Goal: Task Accomplishment & Management: Complete application form

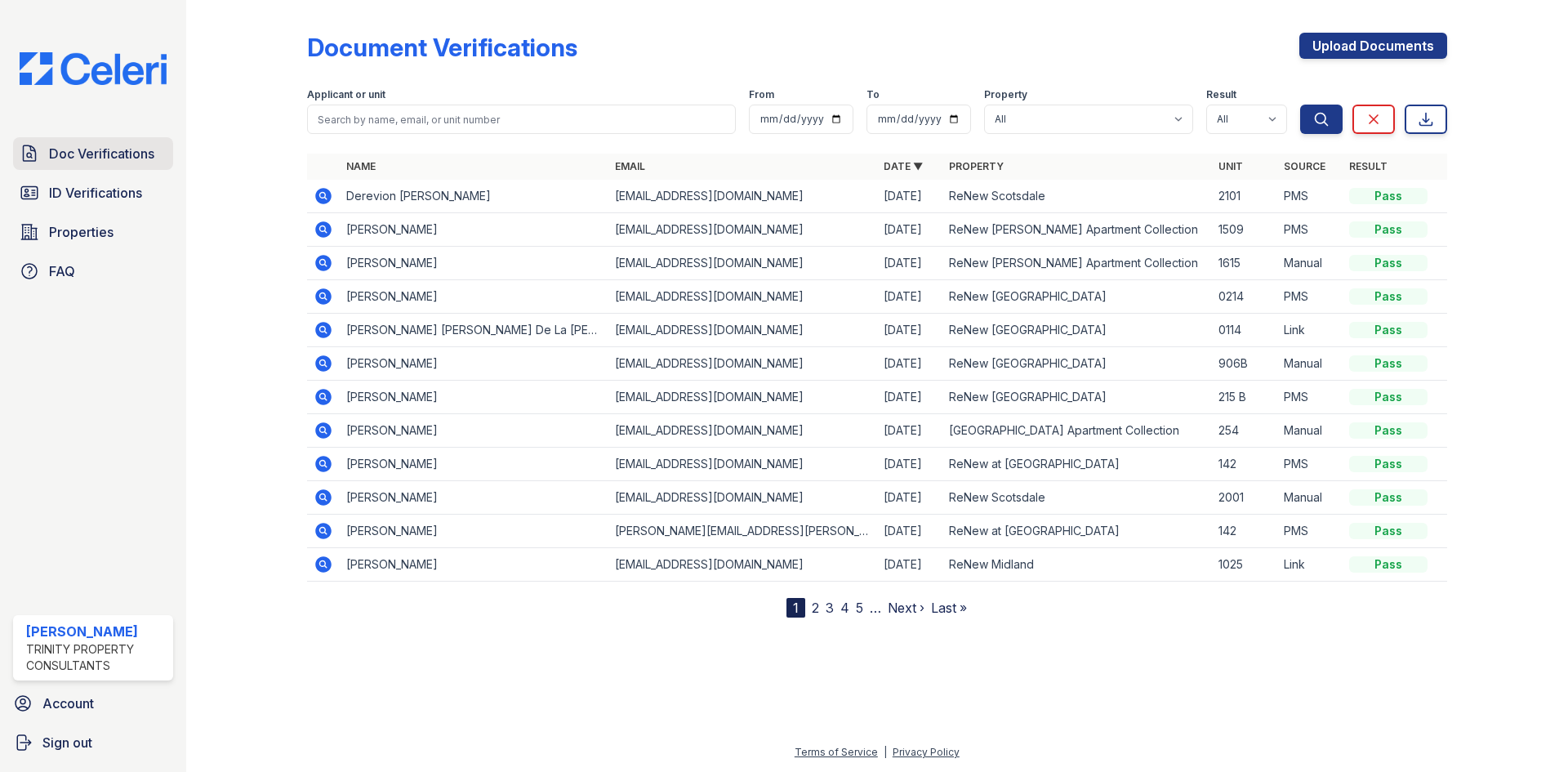
click at [94, 149] on span "Doc Verifications" at bounding box center [101, 153] width 105 height 20
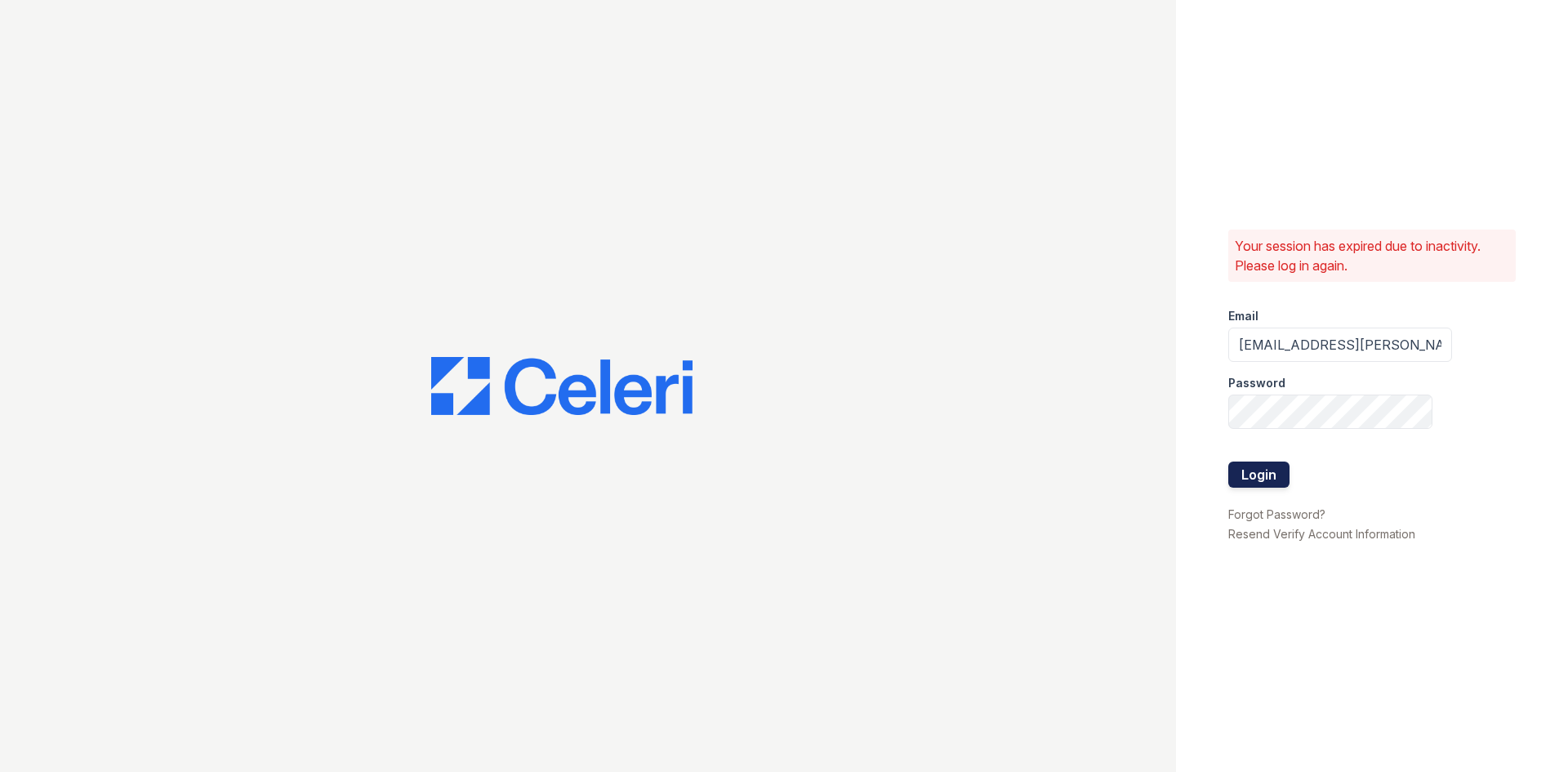
click at [1241, 468] on button "Login" at bounding box center [1259, 474] width 62 height 27
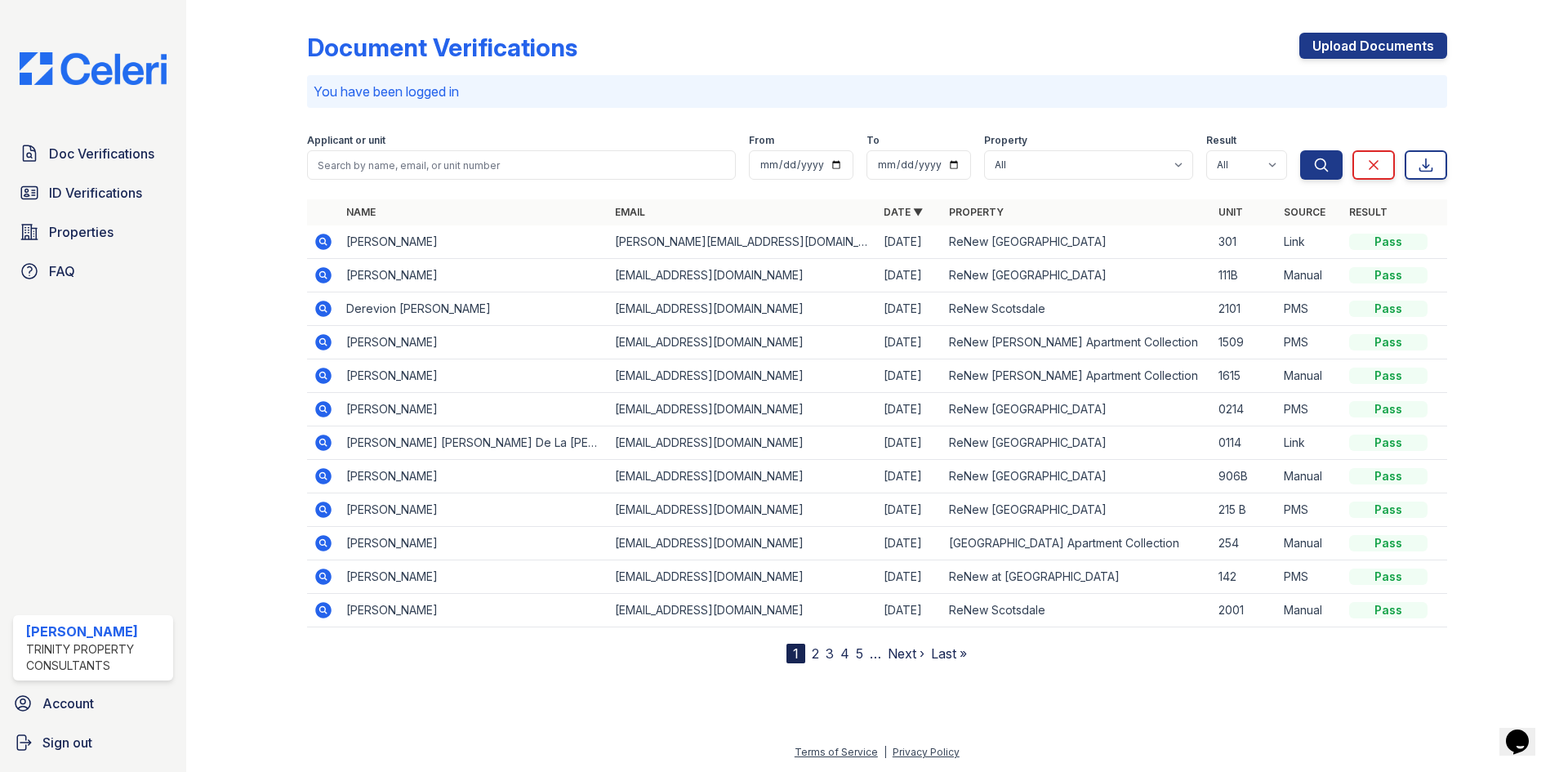
click at [812, 648] on link "2" at bounding box center [815, 653] width 8 height 16
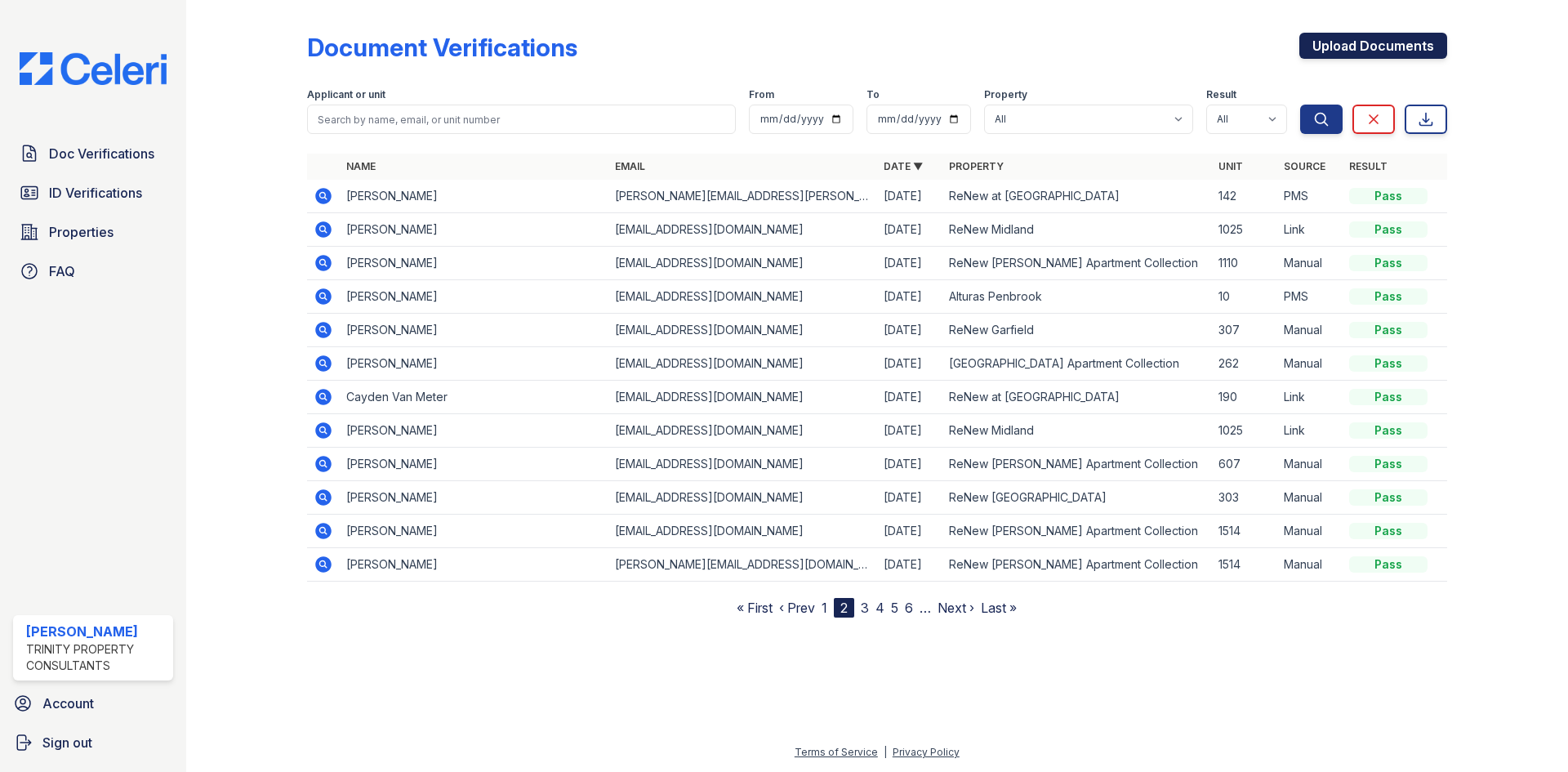
click at [1394, 45] on link "Upload Documents" at bounding box center [1373, 45] width 148 height 27
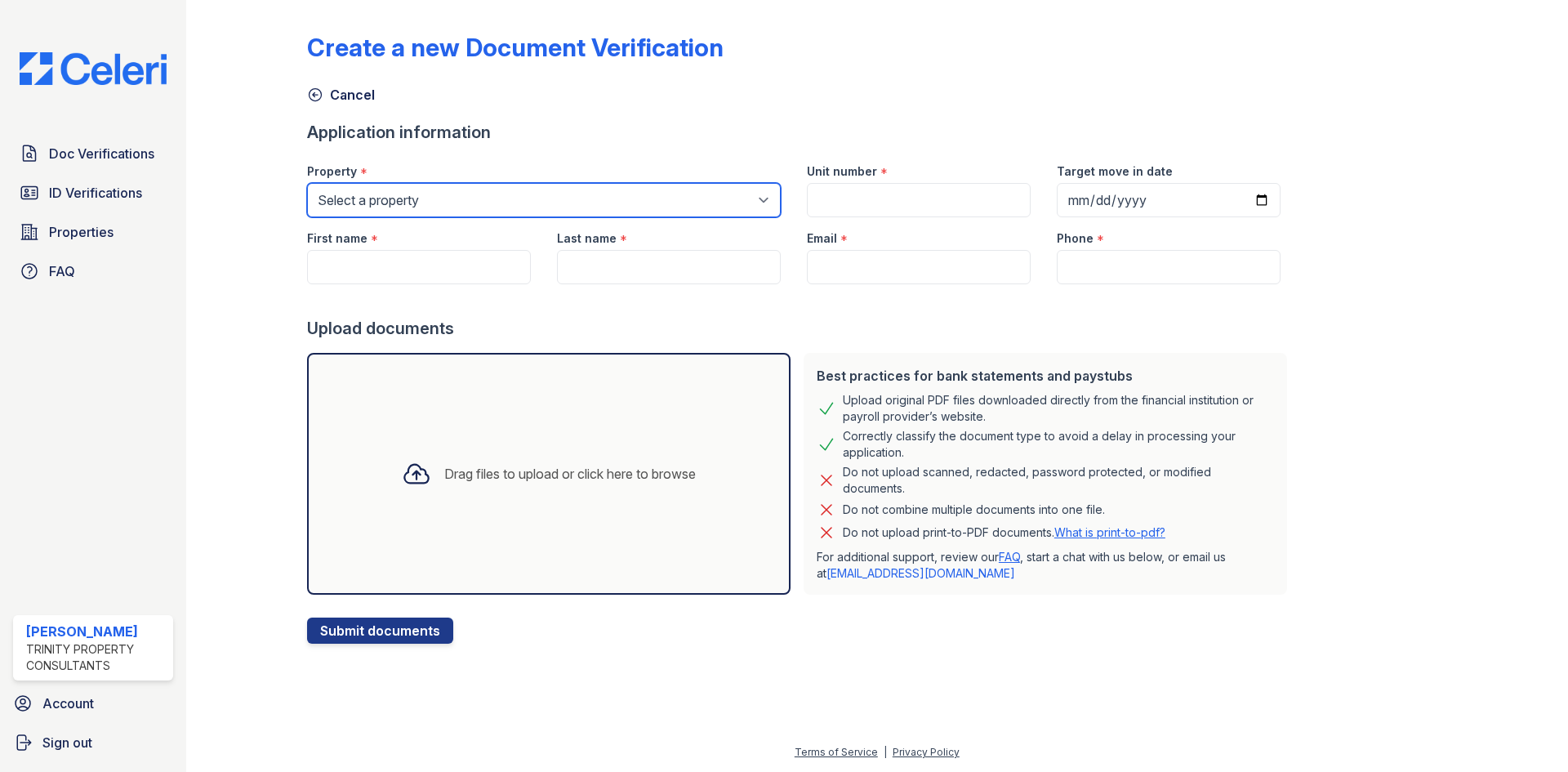
click at [378, 191] on select "Select a property [GEOGRAPHIC_DATA][PERSON_NAME] Alturas Eleventh [GEOGRAPHIC_D…" at bounding box center [544, 200] width 474 height 34
select select "71"
click at [307, 183] on select "Select a property [GEOGRAPHIC_DATA][PERSON_NAME] Alturas Eleventh [GEOGRAPHIC_D…" at bounding box center [544, 200] width 474 height 34
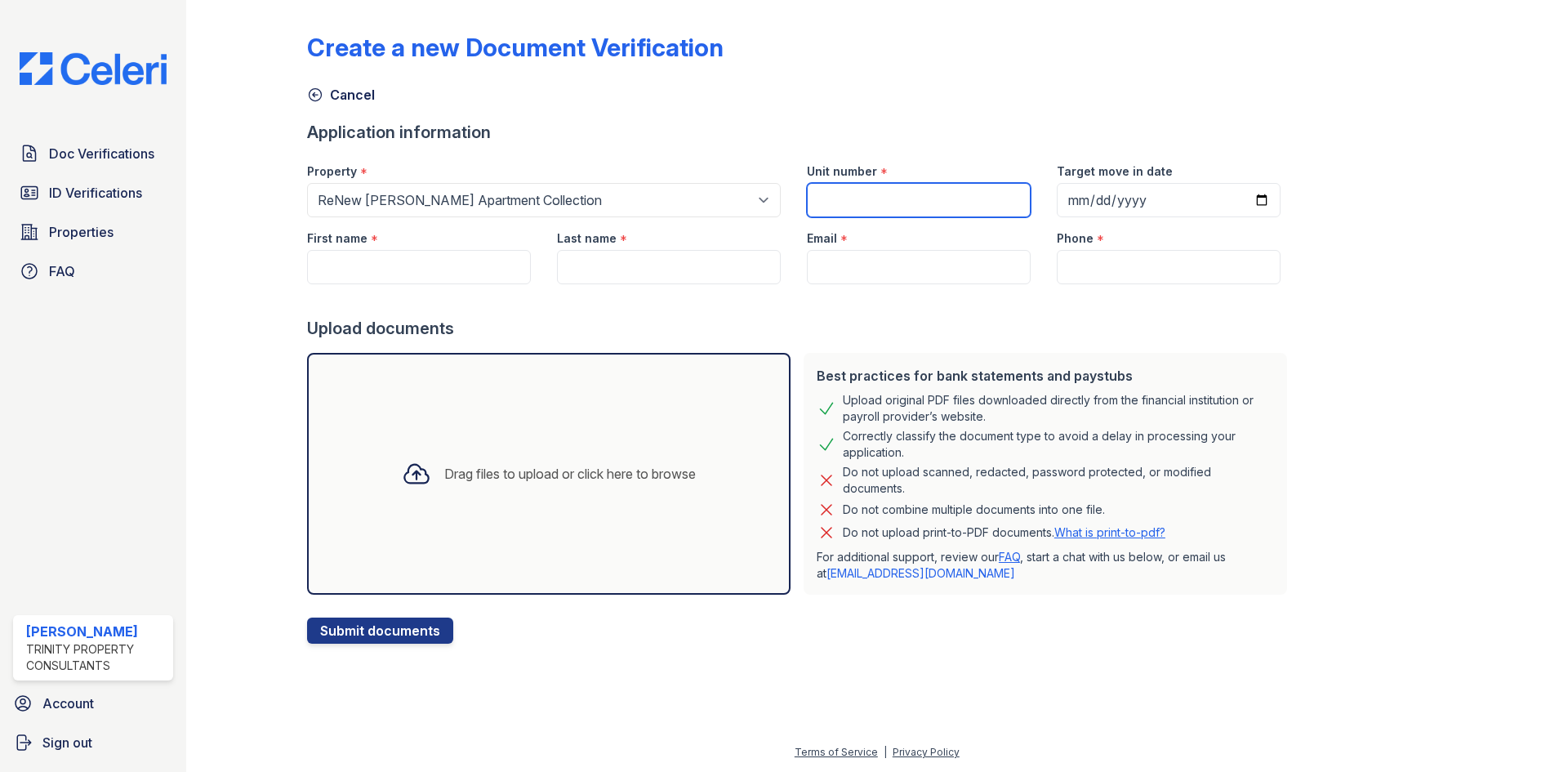
click at [925, 192] on input "Unit number" at bounding box center [919, 200] width 224 height 34
type input "1102"
click at [1206, 207] on input "Target move in date" at bounding box center [1169, 200] width 224 height 34
drag, startPoint x: 1257, startPoint y: 208, endPoint x: 1242, endPoint y: 192, distance: 21.9
click at [1251, 206] on input "Target move in date" at bounding box center [1169, 200] width 224 height 34
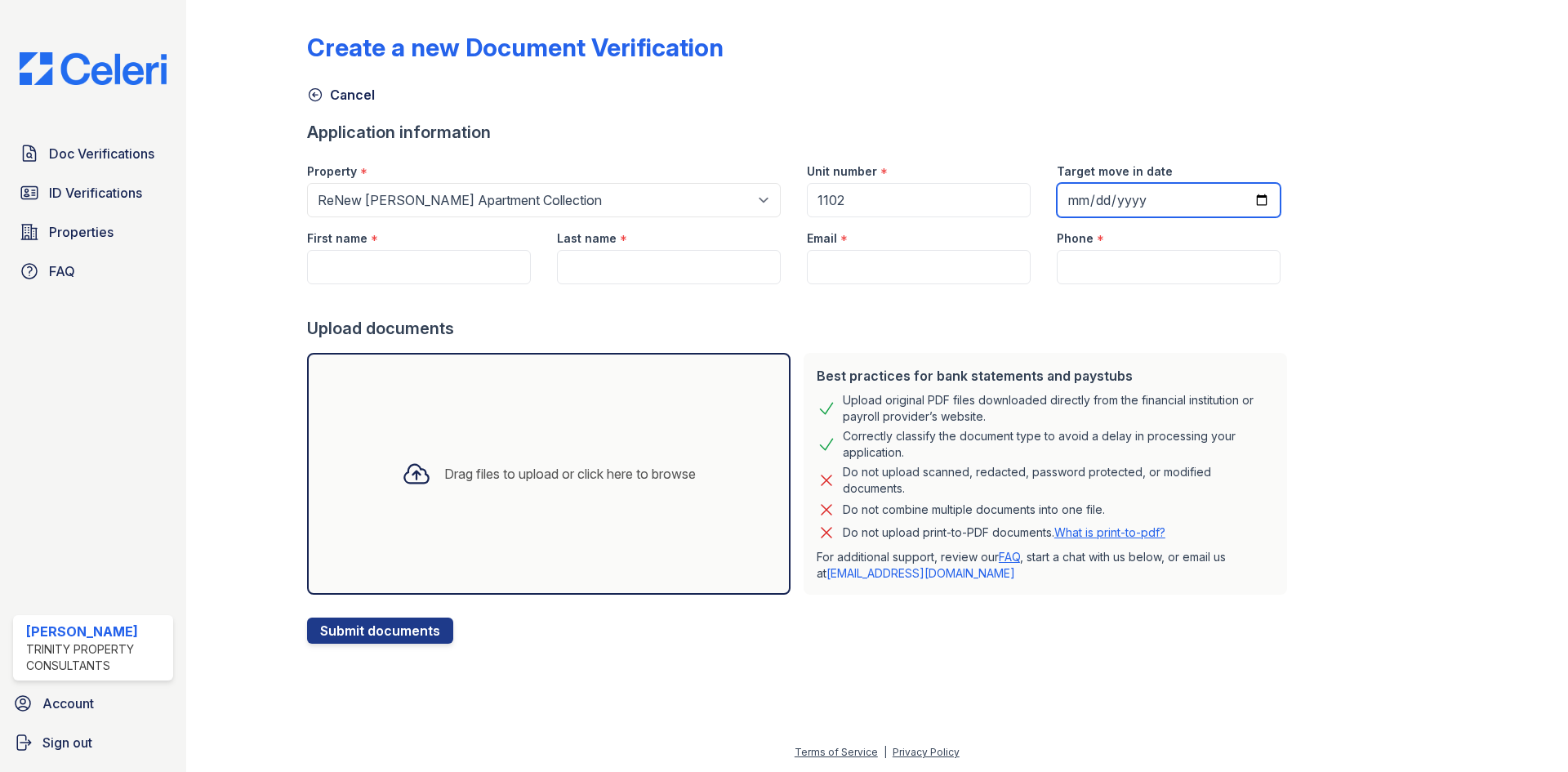
click at [1240, 188] on input "Target move in date" at bounding box center [1169, 200] width 224 height 34
click at [1242, 199] on input "Target move in date" at bounding box center [1169, 200] width 224 height 34
type input "[DATE]"
click at [405, 269] on input "First name" at bounding box center [419, 267] width 224 height 34
type input "Jael"
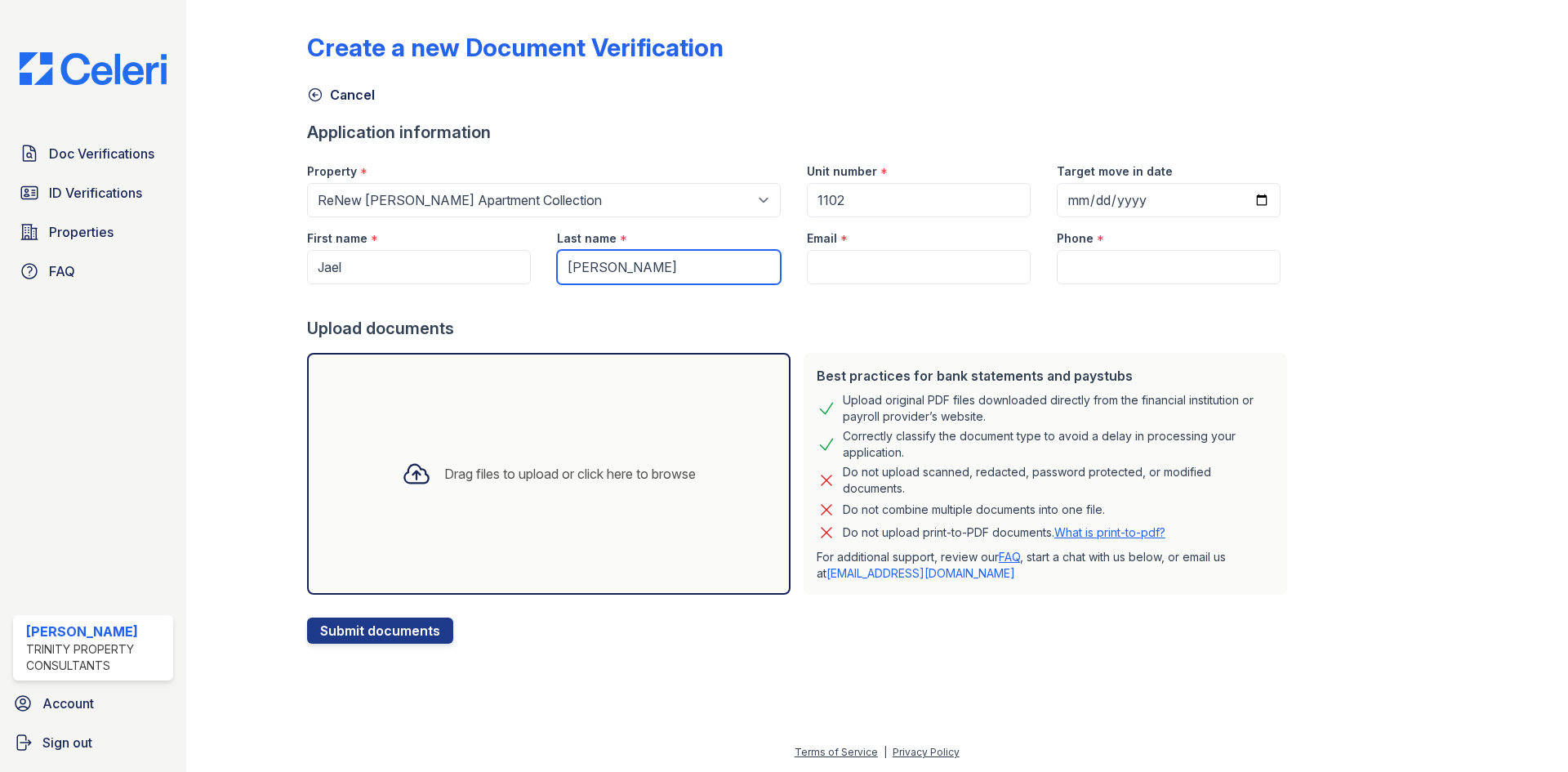
type input "[PERSON_NAME]"
paste input "[EMAIL_ADDRESS][DOMAIN_NAME]"
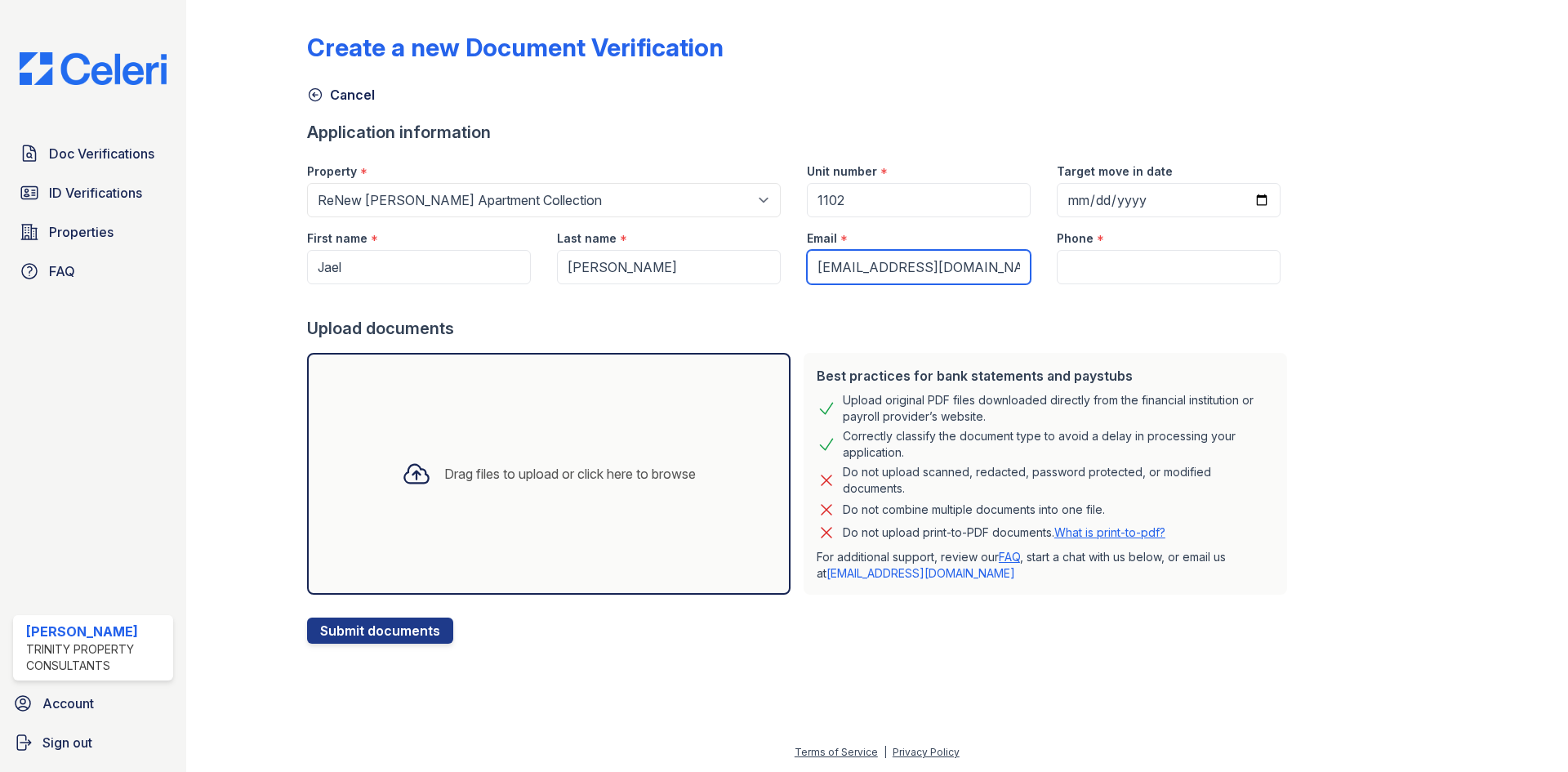
type input "[EMAIL_ADDRESS][DOMAIN_NAME]"
paste input "[PHONE_NUMBER]"
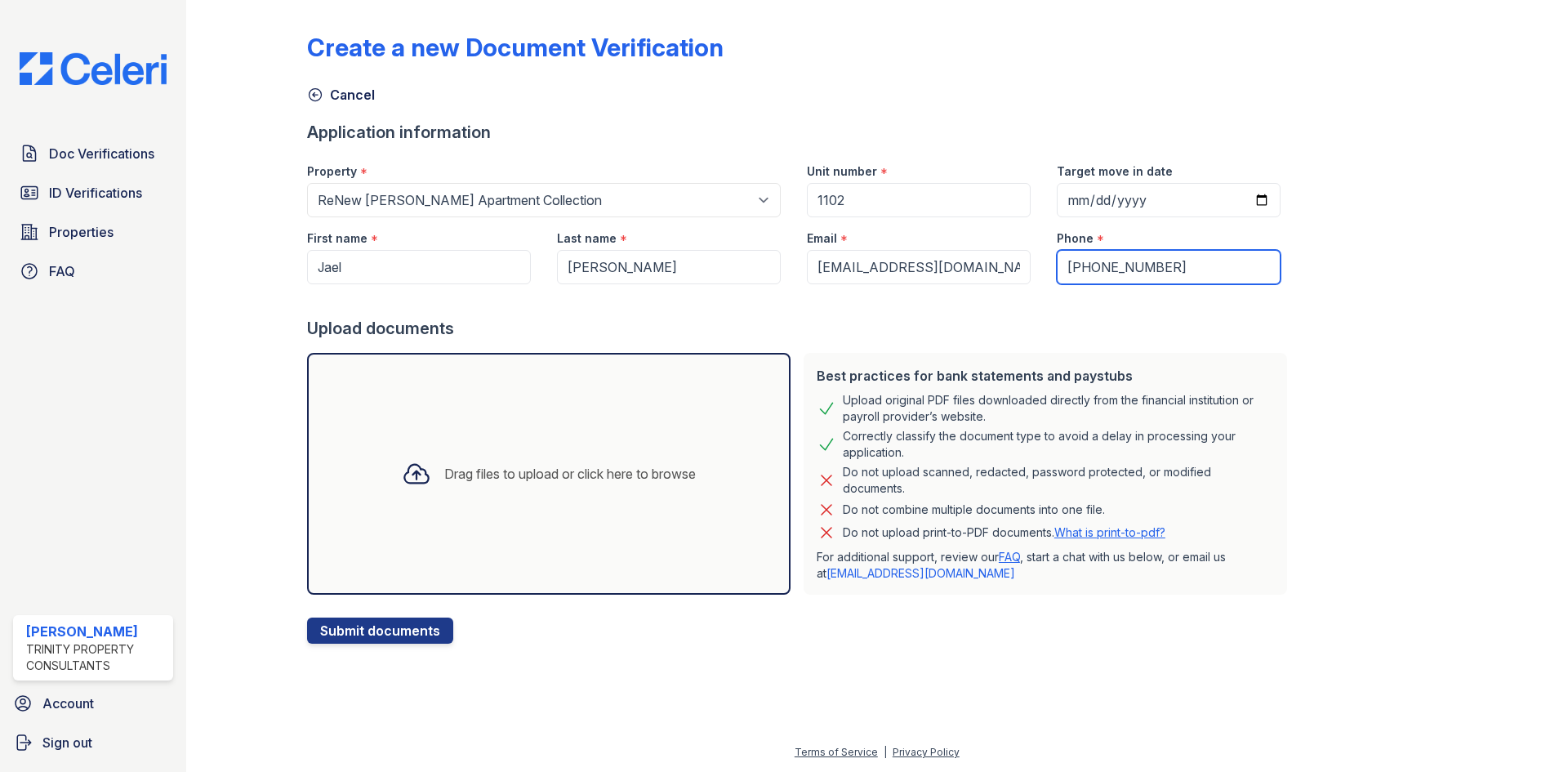
type input "[PHONE_NUMBER]"
click at [493, 513] on div "Drag files to upload or click here to browse" at bounding box center [548, 473] width 483 height 242
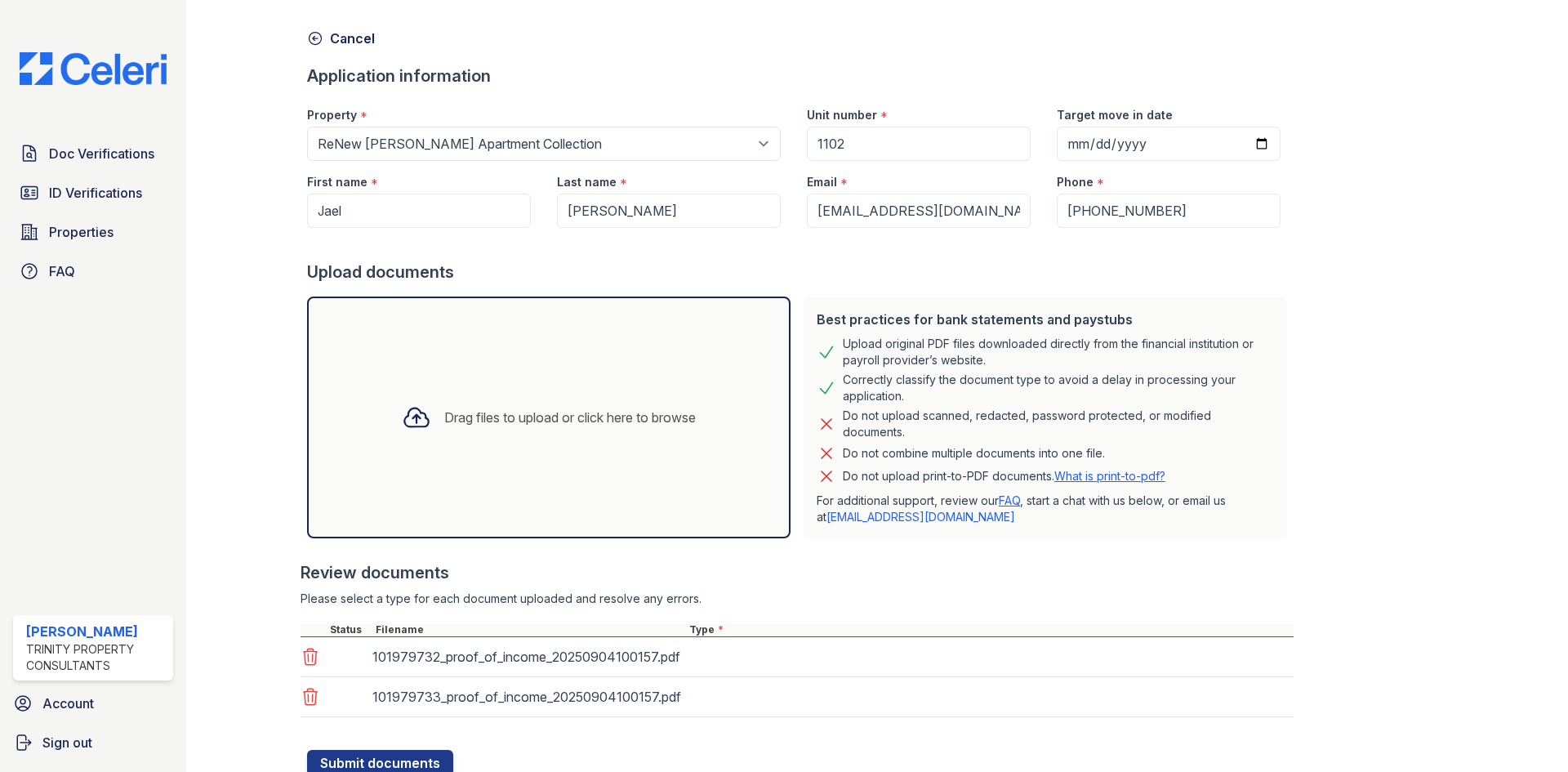
scroll to position [116, 0]
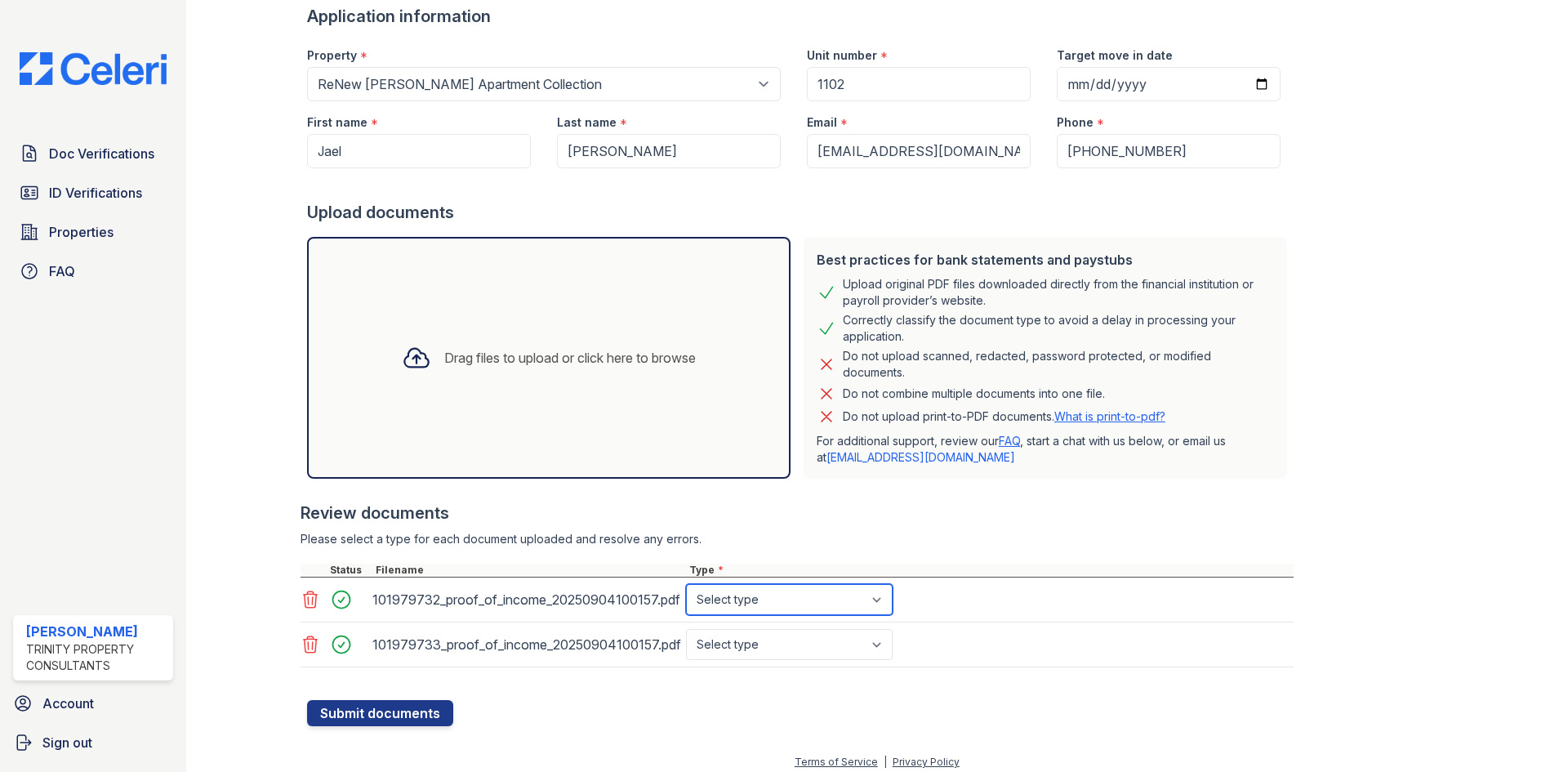
click at [814, 604] on select "Select type Paystub Bank Statement Offer Letter Tax Documents Benefit Award Let…" at bounding box center [790, 600] width 207 height 31
select select "paystub"
click at [686, 585] on select "Select type Paystub Bank Statement Offer Letter Tax Documents Benefit Award Let…" at bounding box center [790, 600] width 207 height 31
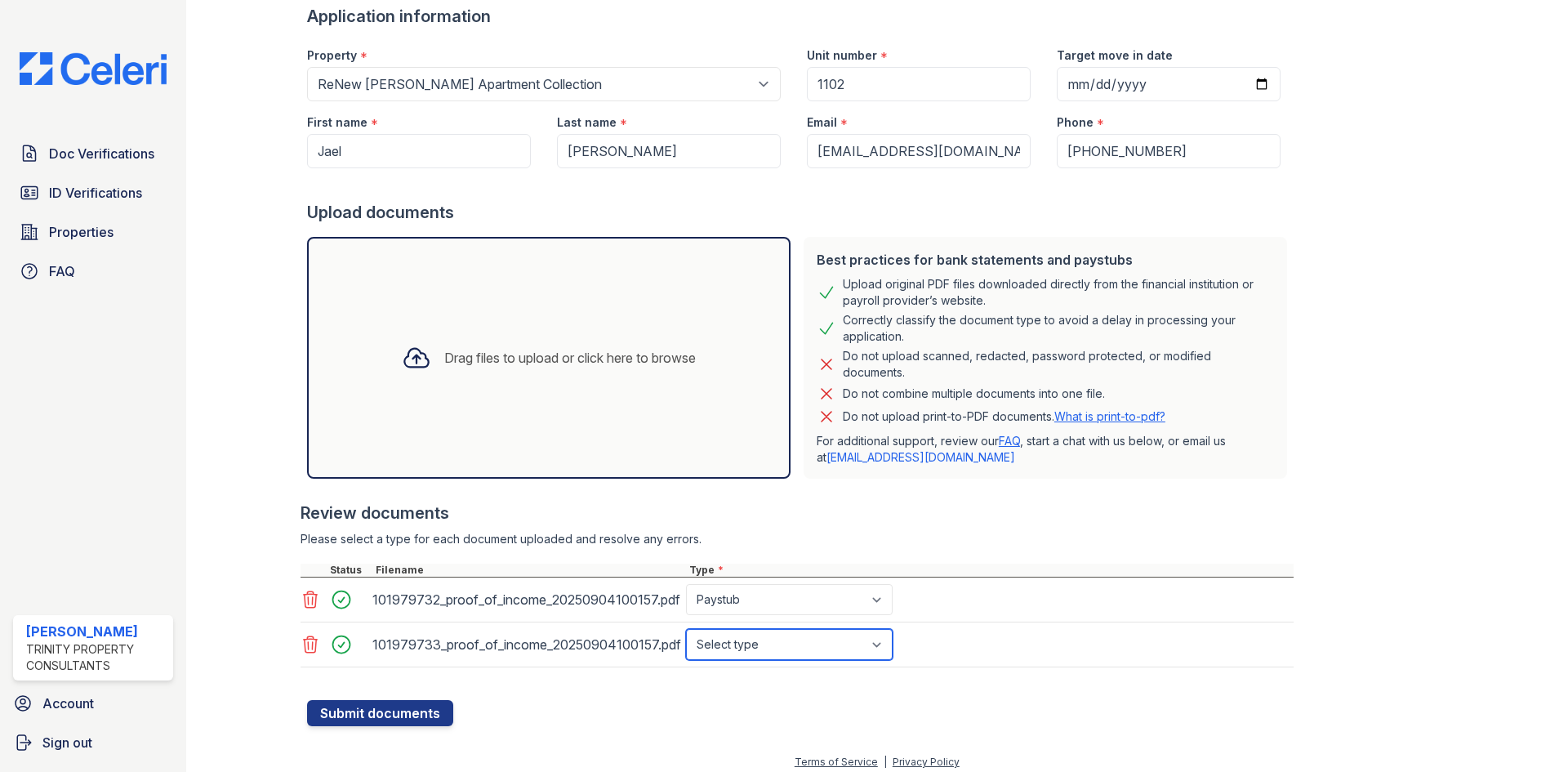
drag, startPoint x: 820, startPoint y: 651, endPoint x: 819, endPoint y: 642, distance: 9.1
click at [820, 651] on select "Select type Paystub Bank Statement Offer Letter Tax Documents Benefit Award Let…" at bounding box center [790, 644] width 207 height 31
select select "paystub"
click at [686, 629] on select "Select type Paystub Bank Statement Offer Letter Tax Documents Benefit Award Let…" at bounding box center [790, 644] width 207 height 31
click at [435, 717] on button "Submit documents" at bounding box center [380, 713] width 146 height 27
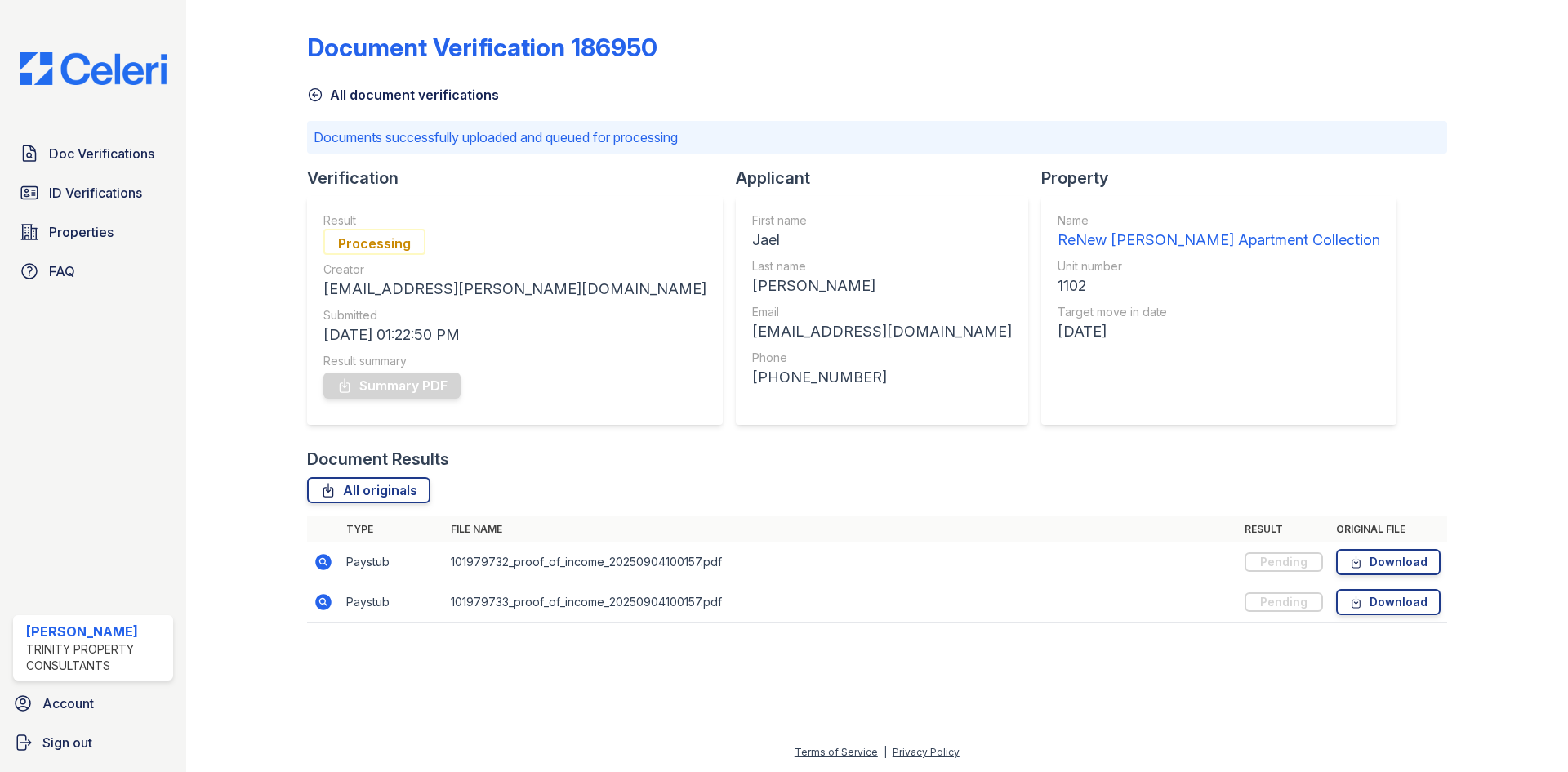
click at [323, 563] on icon at bounding box center [322, 561] width 4 height 4
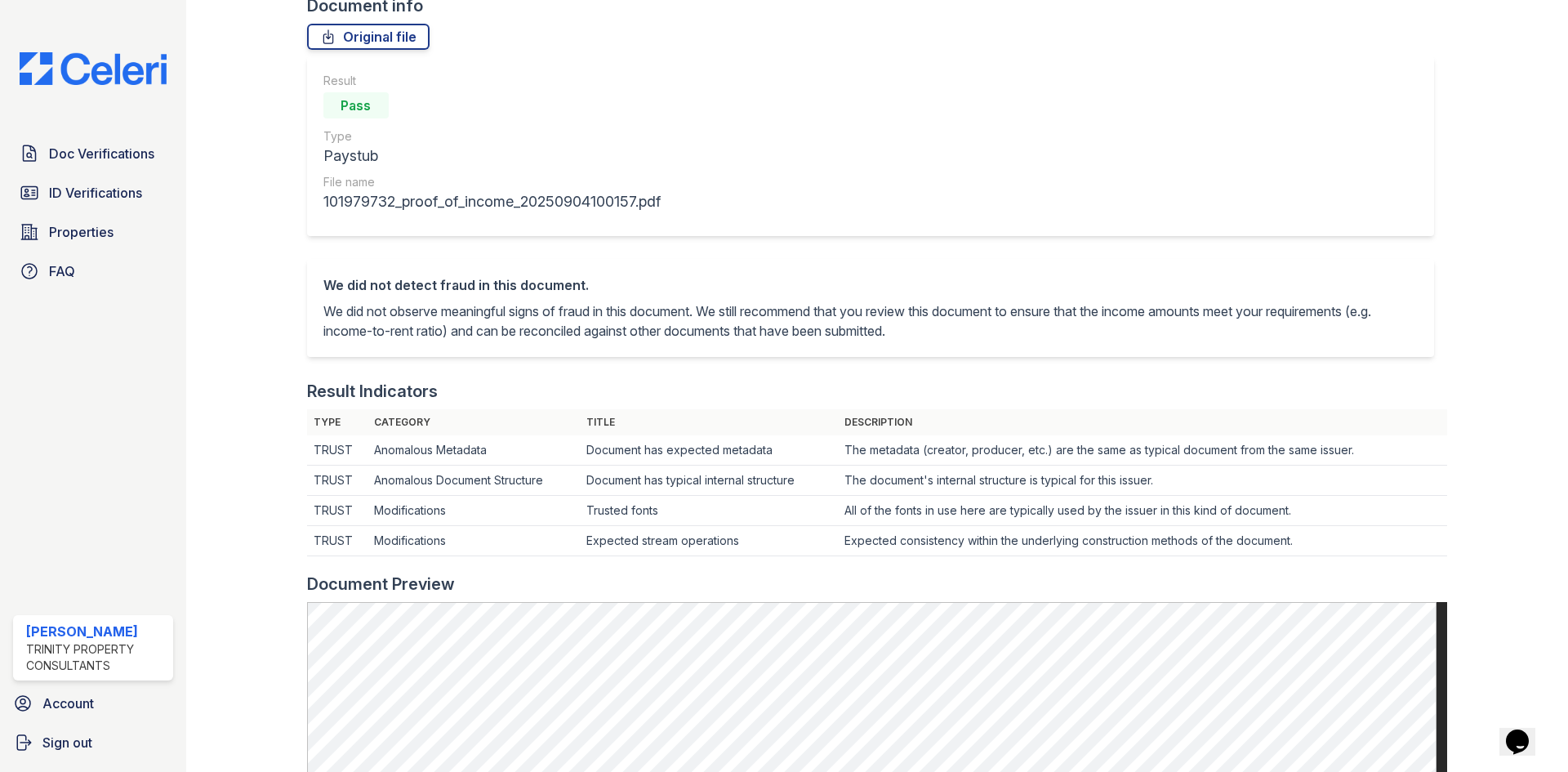
scroll to position [81, 0]
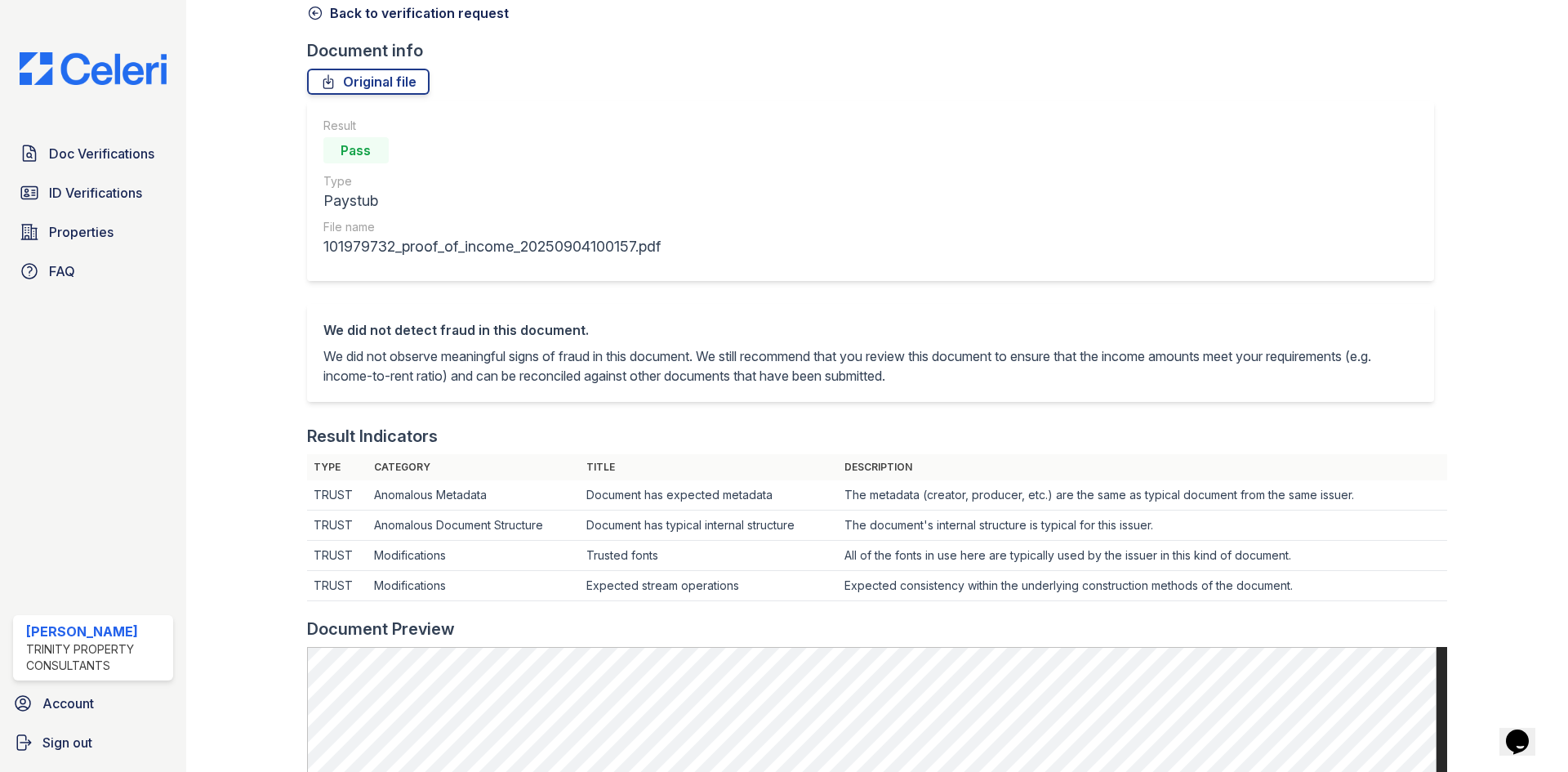
click at [312, 10] on icon at bounding box center [315, 13] width 16 height 16
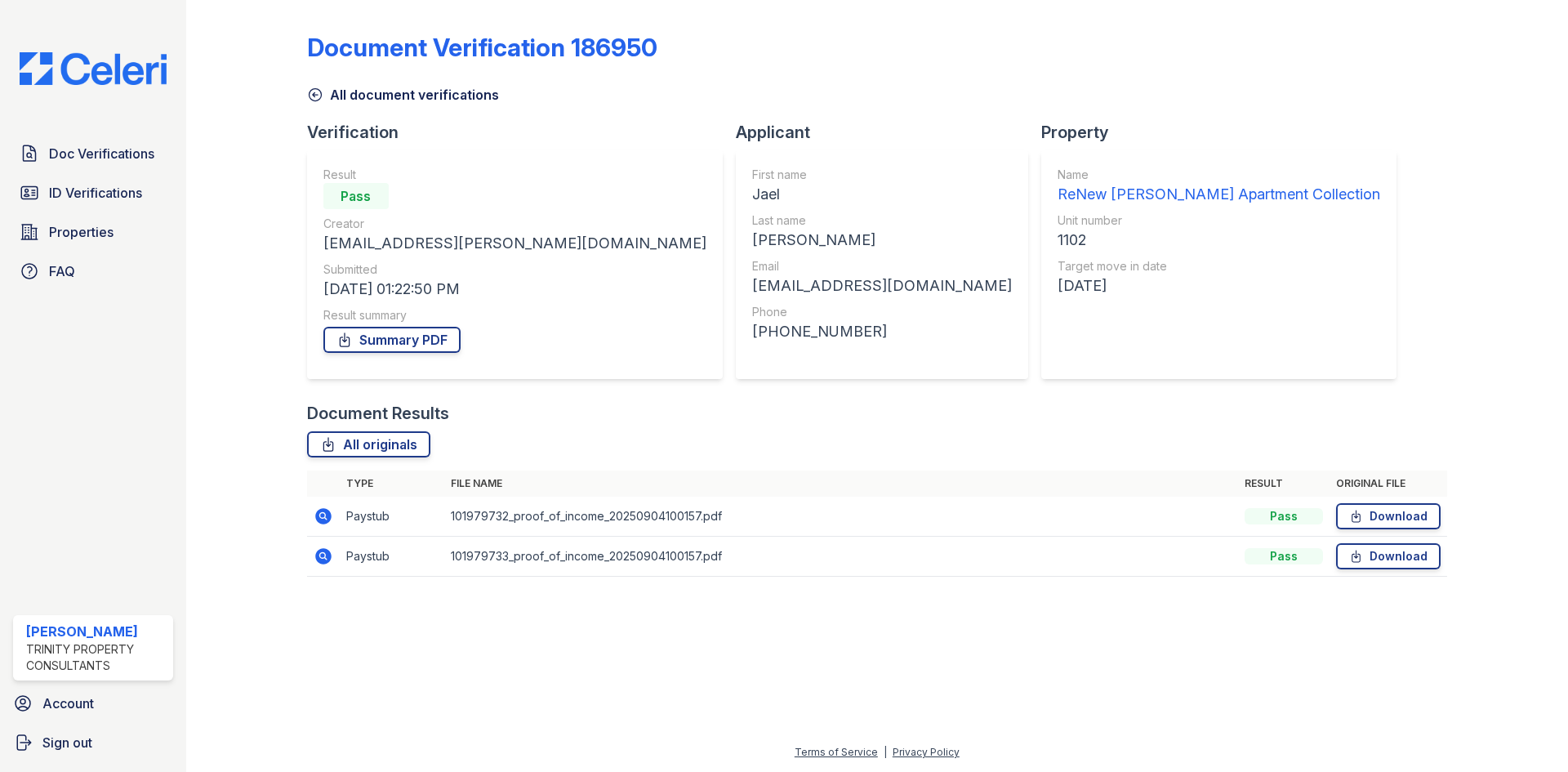
click at [314, 103] on link "All document verifications" at bounding box center [403, 94] width 192 height 20
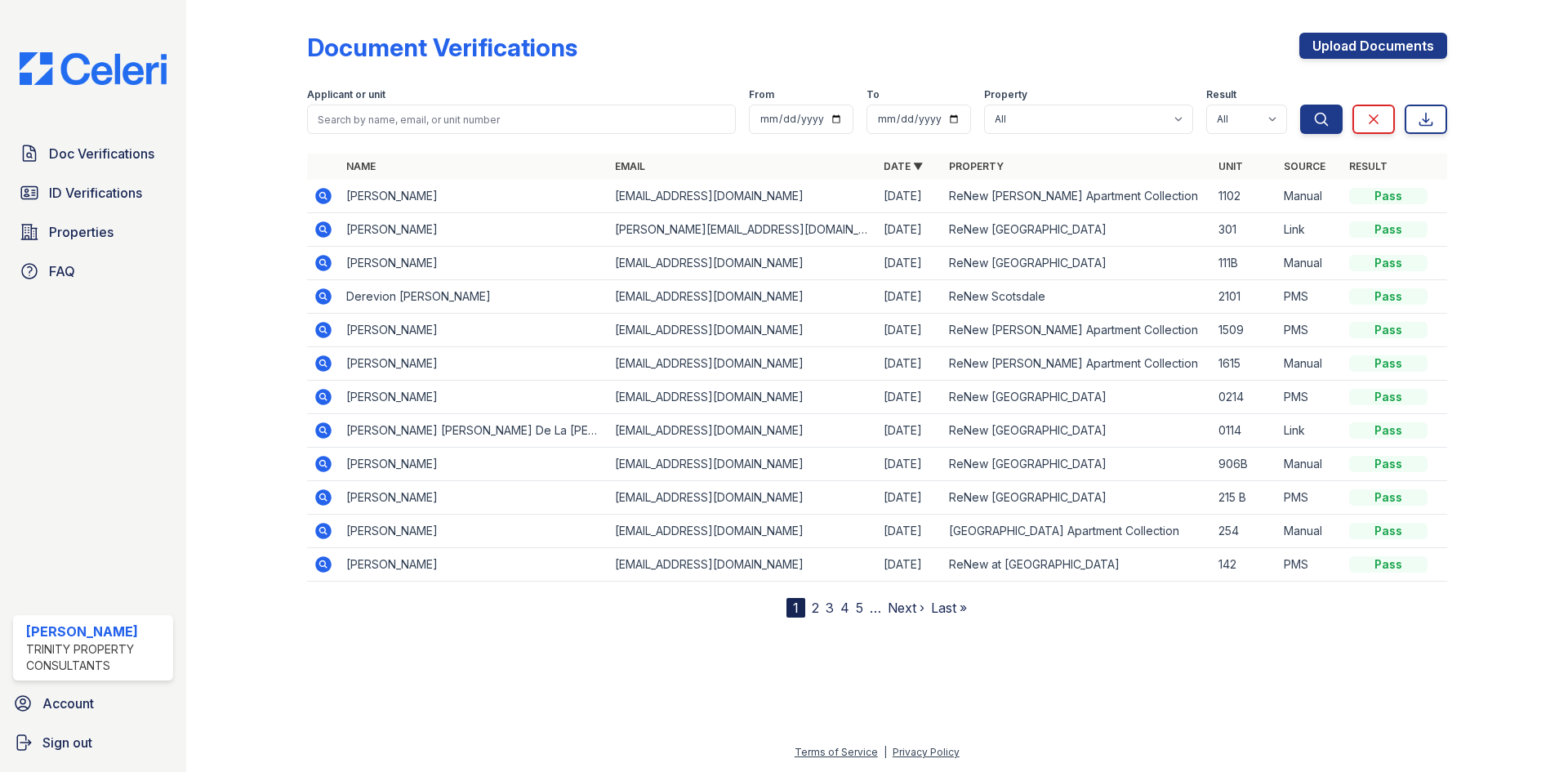
click at [322, 197] on icon at bounding box center [322, 194] width 4 height 4
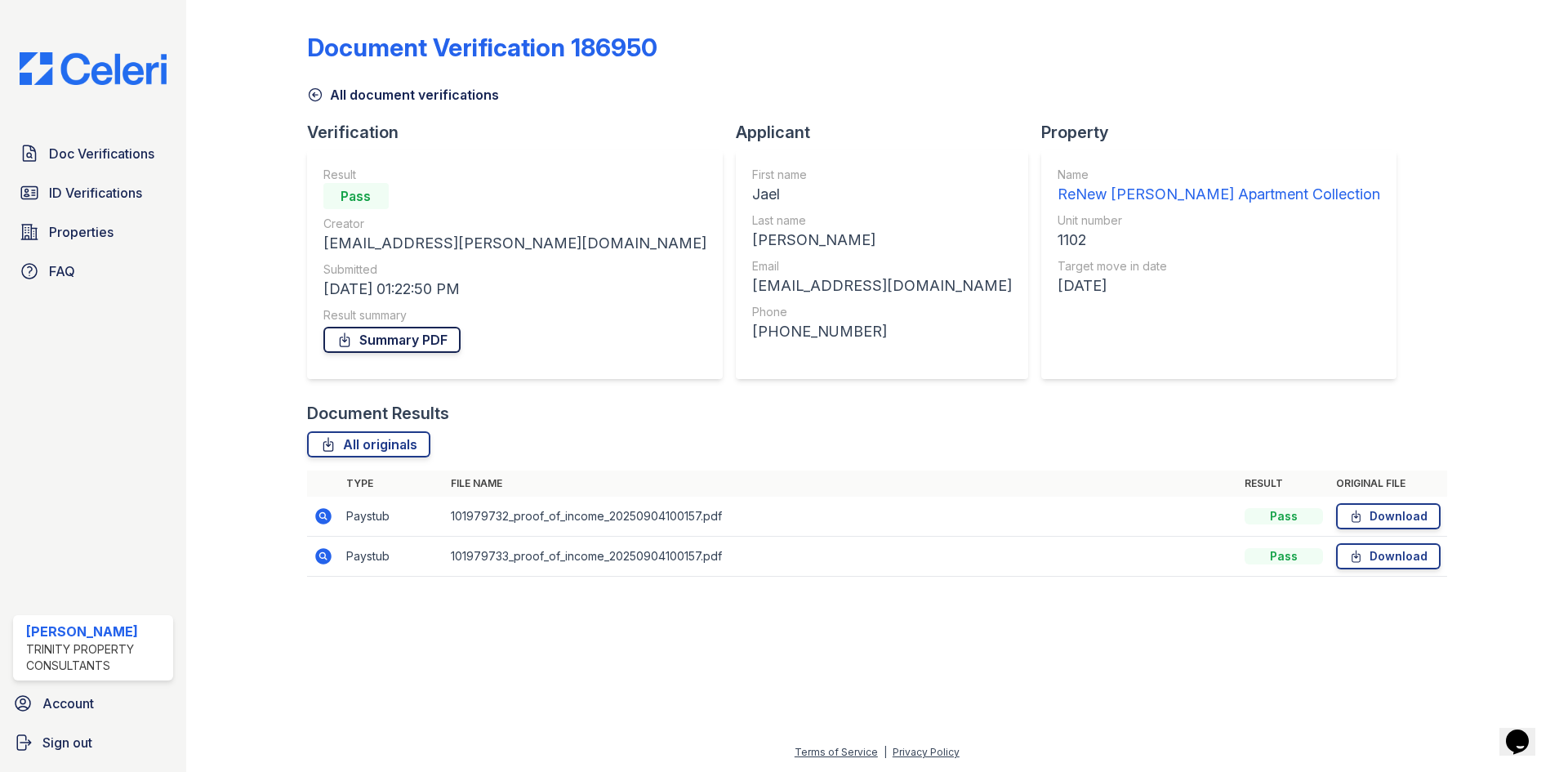
drag, startPoint x: 430, startPoint y: 341, endPoint x: 370, endPoint y: 252, distance: 107.3
click at [429, 340] on link "Summary PDF" at bounding box center [392, 340] width 137 height 27
